Goal: Information Seeking & Learning: Learn about a topic

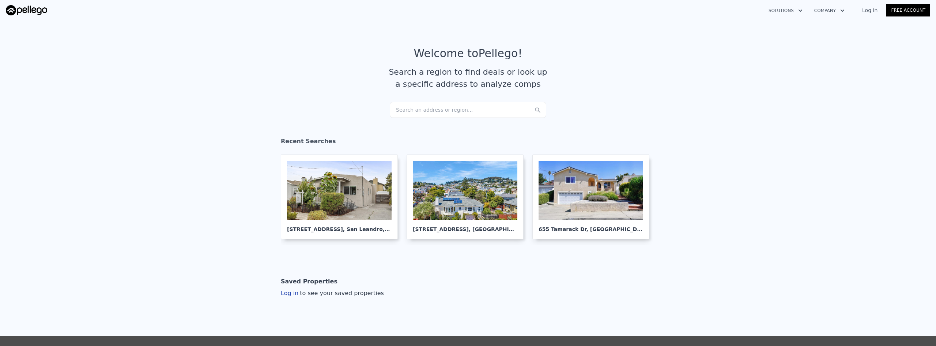
click at [436, 110] on div "Search an address or region..." at bounding box center [468, 110] width 156 height 16
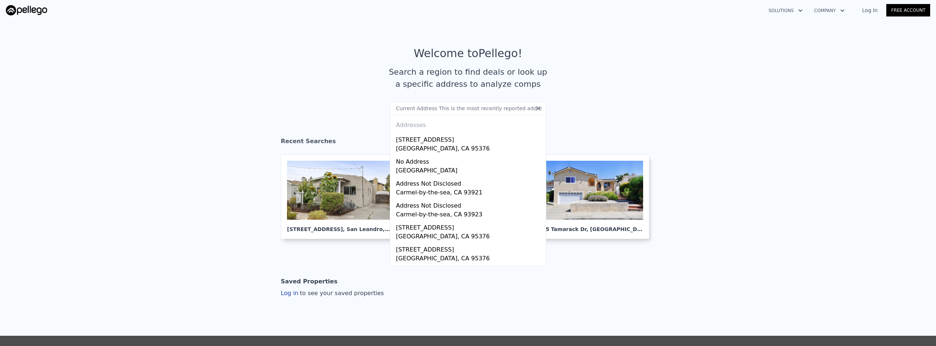
drag, startPoint x: 446, startPoint y: 107, endPoint x: 366, endPoint y: 105, distance: 80.1
click at [368, 105] on section "Welcome to Pellego ! Search a region to find deals or look up a specific addres…" at bounding box center [468, 74] width 936 height 113
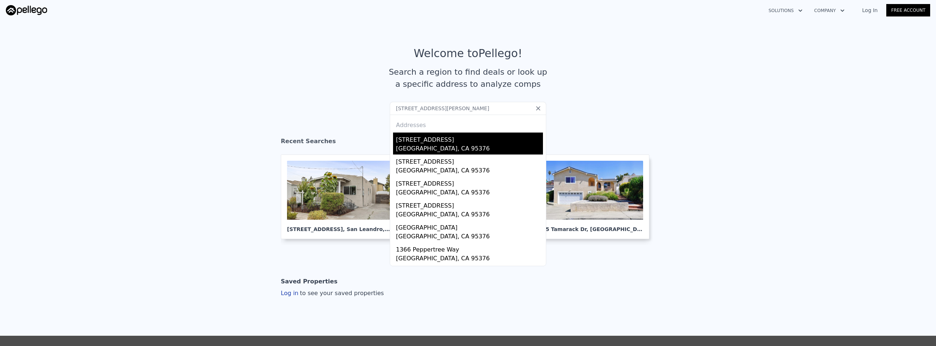
type input "[STREET_ADDRESS][PERSON_NAME]"
click at [474, 143] on div "[STREET_ADDRESS]" at bounding box center [469, 138] width 147 height 12
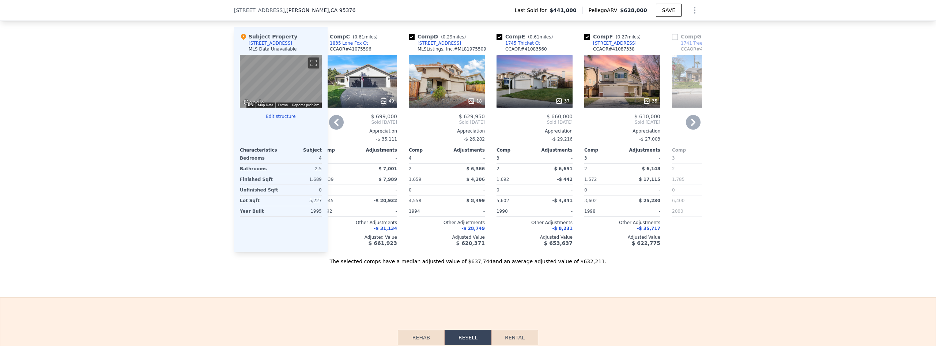
scroll to position [729, 0]
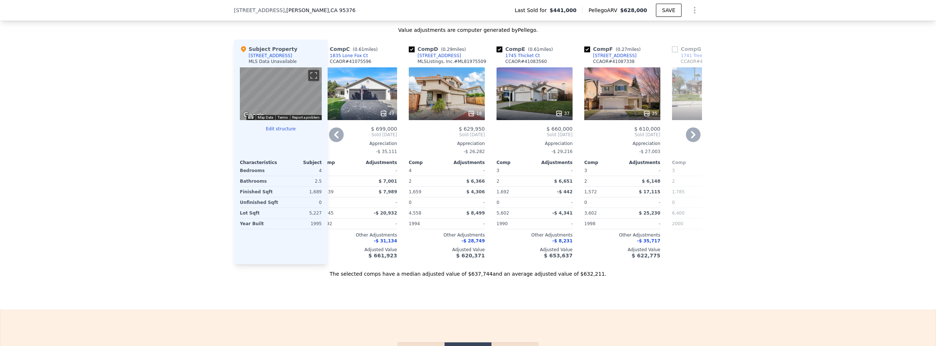
click at [515, 106] on div "37" at bounding box center [535, 93] width 76 height 53
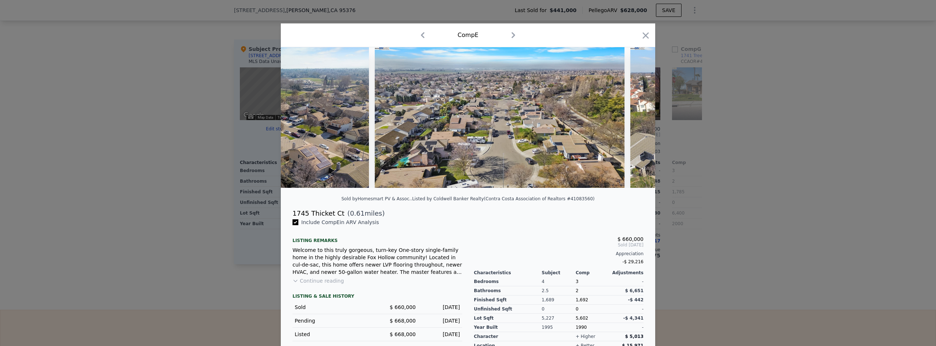
scroll to position [0, 7840]
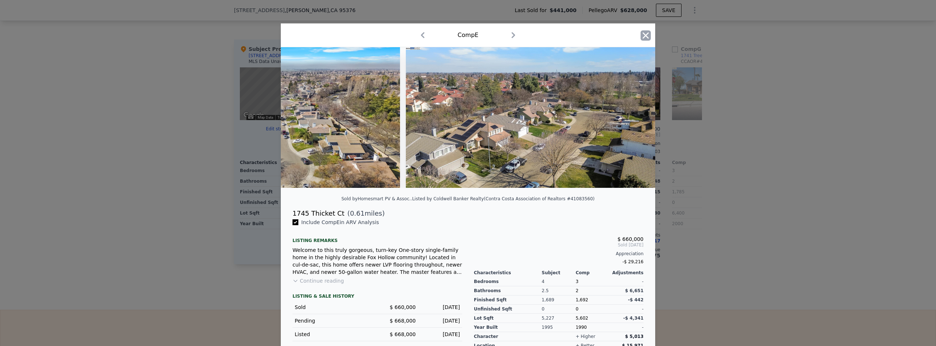
click at [642, 38] on icon "button" at bounding box center [646, 35] width 10 height 10
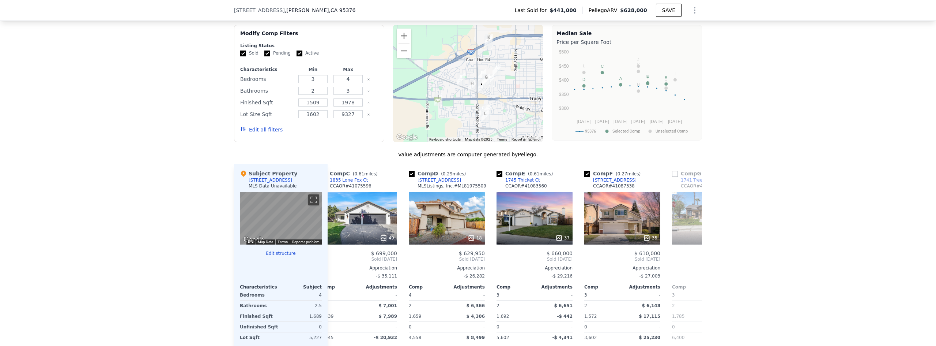
scroll to position [509, 0]
